Goal: Check status: Check status

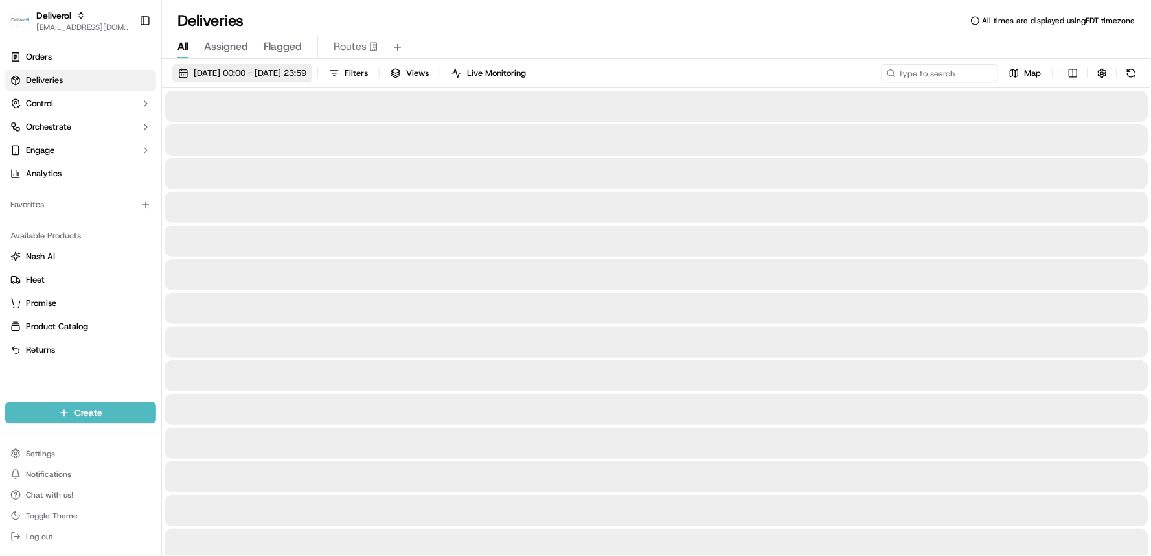
click at [223, 76] on span "14/09/2025 00:00 - 14/09/2025 23:59" at bounding box center [250, 73] width 113 height 12
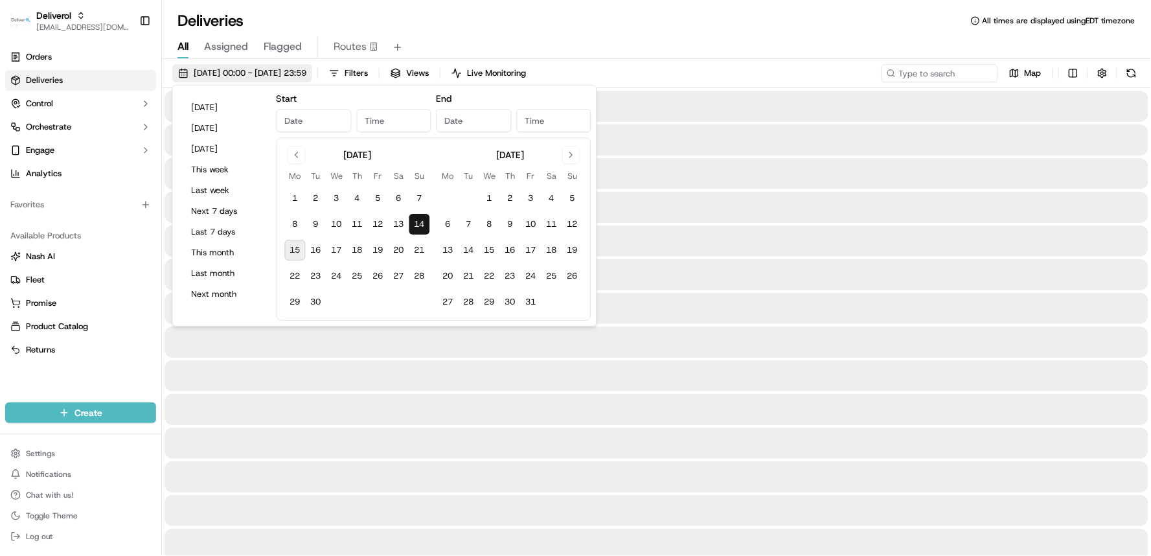
type input "Sep 14, 2025"
type input "12:00 AM"
type input "Sep 14, 2025"
type input "11:59 PM"
click at [290, 250] on button "15" at bounding box center [295, 250] width 21 height 21
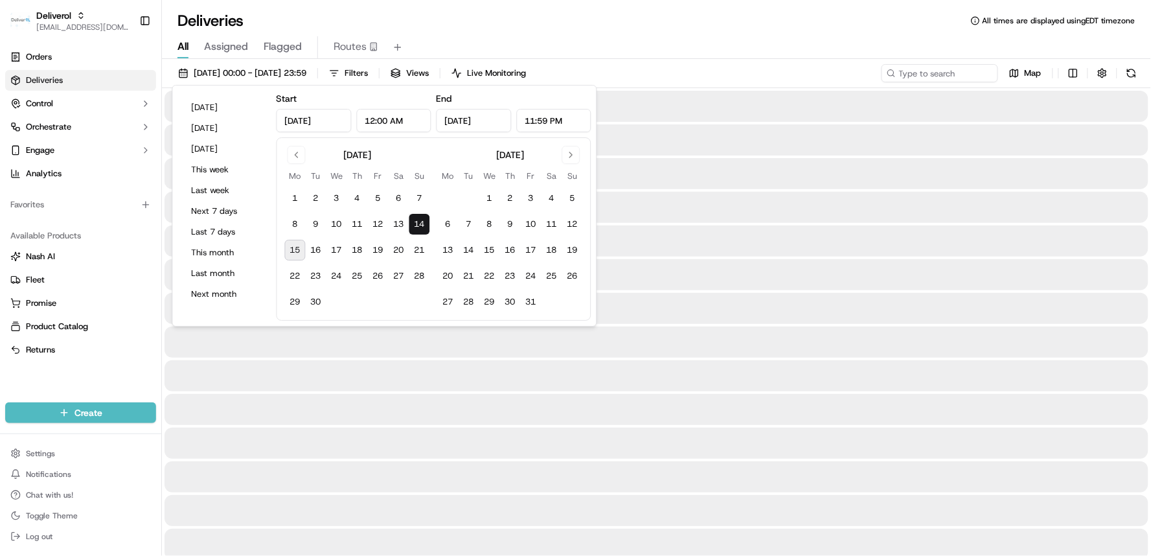
type input "Sep 15, 2025"
click at [290, 250] on button "15" at bounding box center [295, 250] width 21 height 21
